Goal: Use online tool/utility

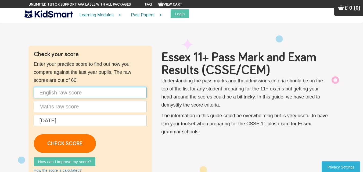
click at [71, 96] on input "text" at bounding box center [90, 92] width 113 height 11
type input "50"
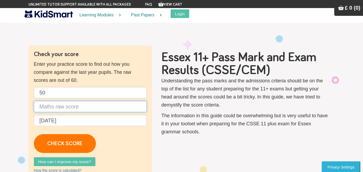
click at [92, 107] on input "text" at bounding box center [90, 106] width 113 height 11
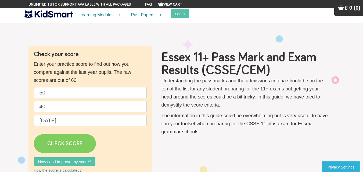
click at [61, 143] on link "CHECK SCORE" at bounding box center [65, 143] width 62 height 19
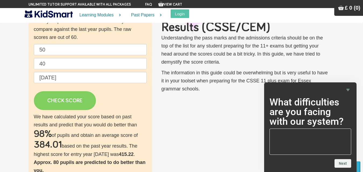
scroll to position [54, 0]
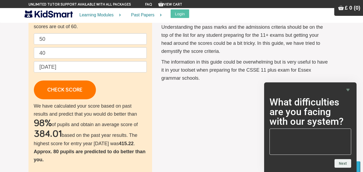
click at [104, 45] on p "50 40 [DATE] CHECK SCORE" at bounding box center [90, 66] width 113 height 66
click at [101, 53] on input "40" at bounding box center [90, 52] width 113 height 11
type input "4"
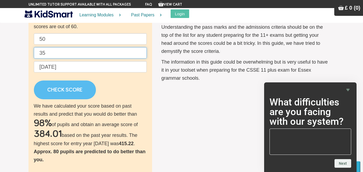
type input "35"
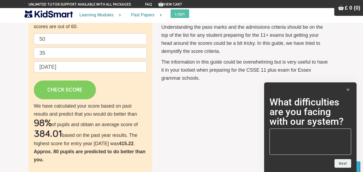
click at [79, 90] on link "CHECK SCORE" at bounding box center [65, 90] width 62 height 19
